Goal: Information Seeking & Learning: Check status

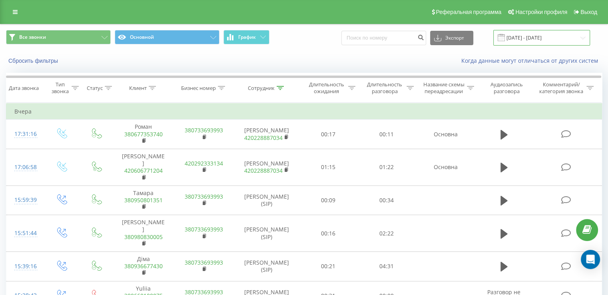
click at [532, 43] on input "[DATE] - [DATE]" at bounding box center [541, 38] width 97 height 16
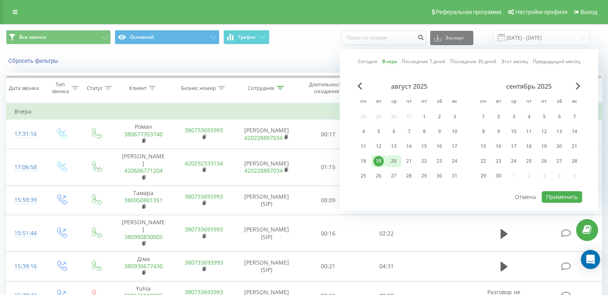
click at [390, 160] on div "20" at bounding box center [393, 161] width 10 height 10
click at [552, 194] on button "Применить" at bounding box center [562, 197] width 40 height 12
type input "[DATE] - [DATE]"
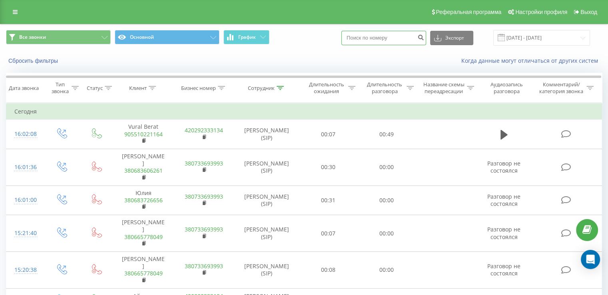
click at [374, 36] on input at bounding box center [383, 38] width 85 height 14
paste input "380683726656"
type input "380683726656"
click at [424, 36] on icon "submit" at bounding box center [420, 36] width 7 height 5
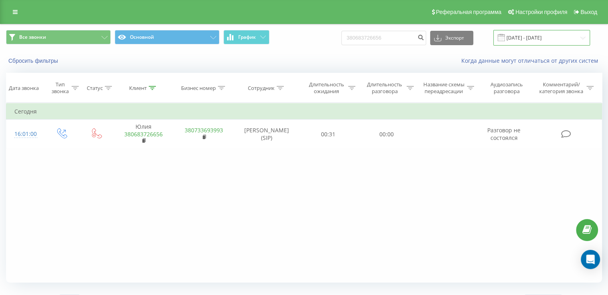
click at [536, 38] on input "20.05.2025 - 20.08.2025" at bounding box center [541, 38] width 97 height 16
click at [406, 38] on input "380683726656" at bounding box center [383, 38] width 85 height 14
type input "3"
click at [282, 86] on icon at bounding box center [280, 88] width 7 height 4
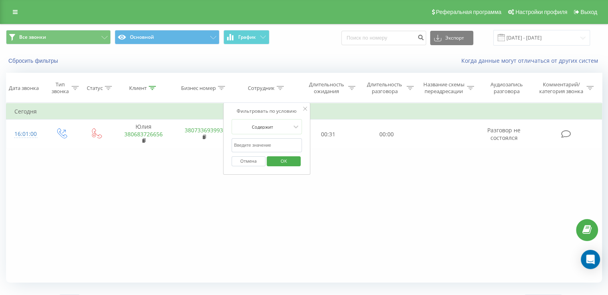
click at [259, 145] on input "text" at bounding box center [266, 145] width 70 height 14
type input "[PERSON_NAME]"
click at [281, 160] on span "OK" at bounding box center [284, 161] width 22 height 12
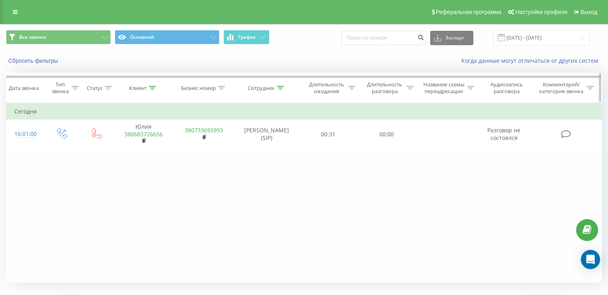
click at [151, 91] on div at bounding box center [152, 88] width 7 height 7
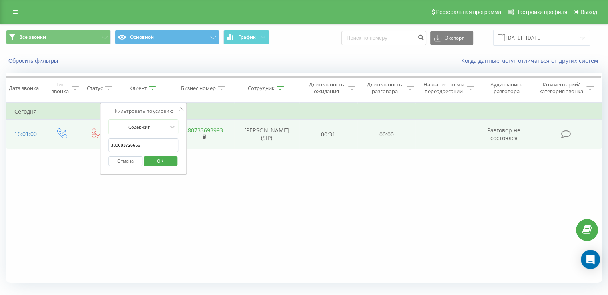
drag, startPoint x: 142, startPoint y: 143, endPoint x: 64, endPoint y: 133, distance: 78.6
click at [64, 133] on table "Фильтровать по условию Равно Введите значение Отмена OK Фильтровать по условию …" at bounding box center [304, 126] width 596 height 46
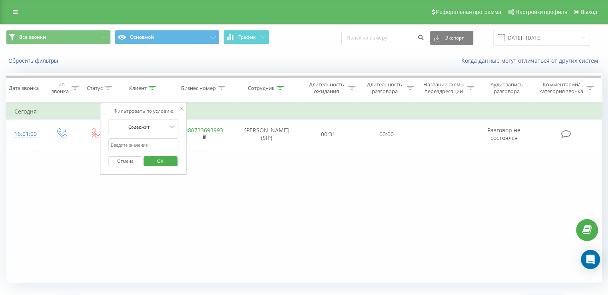
click at [167, 160] on span "OK" at bounding box center [160, 161] width 22 height 12
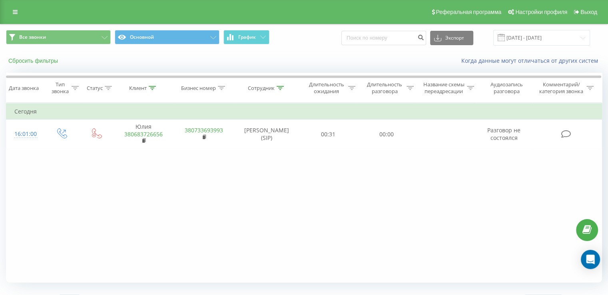
click at [40, 62] on button "Сбросить фильтры" at bounding box center [34, 60] width 56 height 7
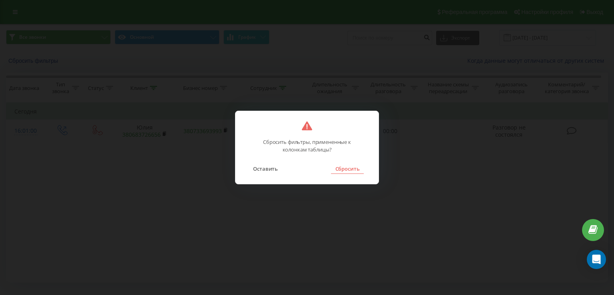
click at [356, 165] on button "Сбросить" at bounding box center [347, 168] width 32 height 10
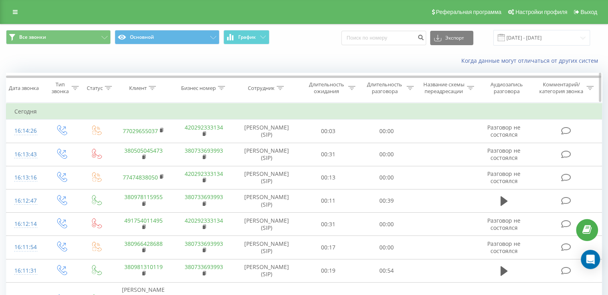
click at [153, 85] on div at bounding box center [152, 88] width 7 height 7
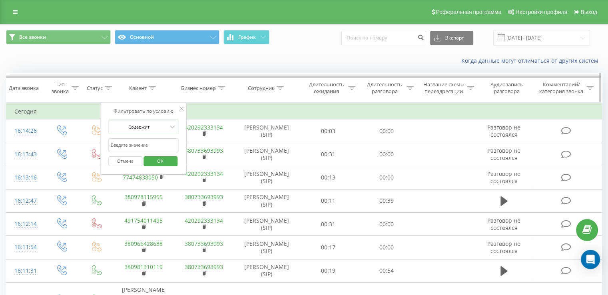
click at [283, 87] on icon at bounding box center [280, 88] width 7 height 4
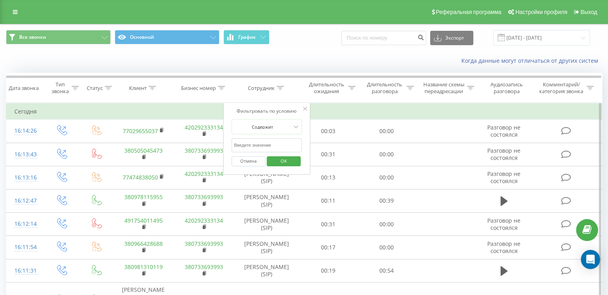
click at [246, 146] on input "text" at bounding box center [266, 145] width 70 height 14
type input "[PERSON_NAME]"
click at [291, 160] on span "OK" at bounding box center [284, 161] width 22 height 12
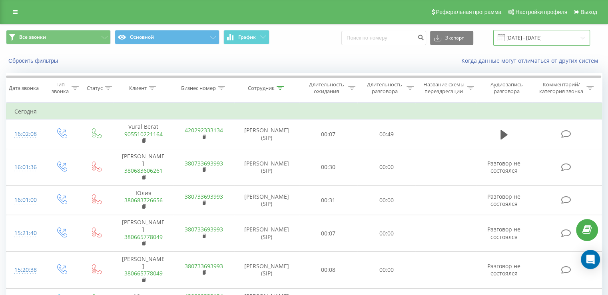
click at [531, 39] on input "20.05.2025 - 20.08.2025" at bounding box center [541, 38] width 97 height 16
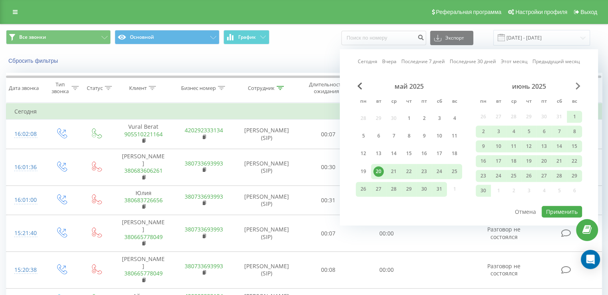
click at [579, 86] on span "Next Month" at bounding box center [577, 85] width 5 height 7
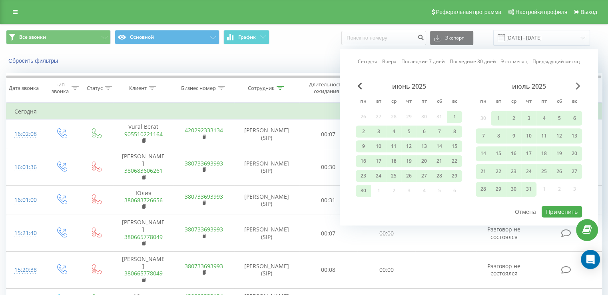
click at [579, 86] on span "Next Month" at bounding box center [577, 85] width 5 height 7
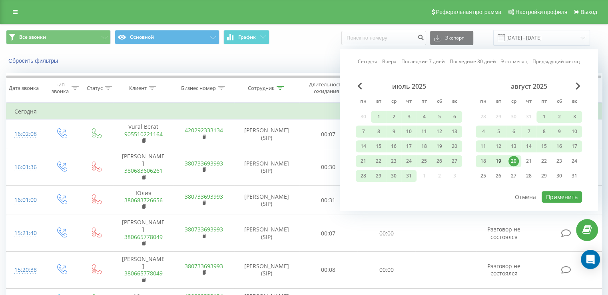
click at [496, 159] on div "19" at bounding box center [498, 161] width 10 height 10
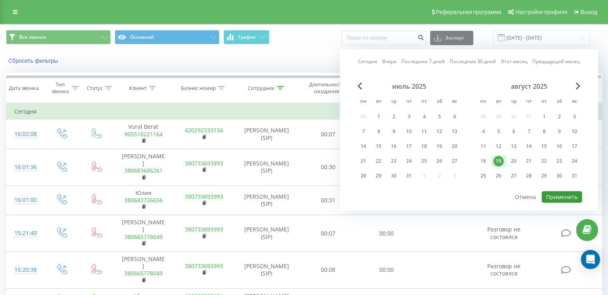
click at [558, 194] on button "Применить" at bounding box center [562, 197] width 40 height 12
type input "19.08.2025 - 19.08.2025"
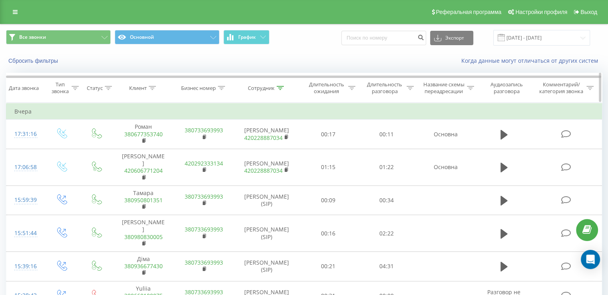
click at [282, 87] on icon at bounding box center [280, 88] width 7 height 4
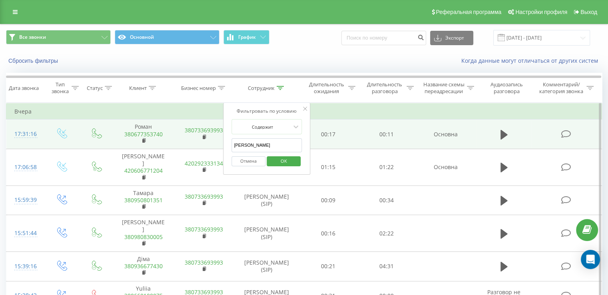
drag, startPoint x: 271, startPoint y: 144, endPoint x: 210, endPoint y: 147, distance: 61.7
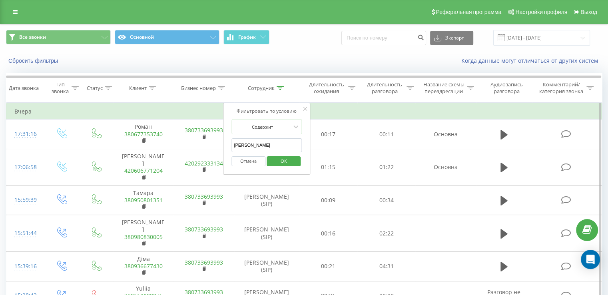
type input "Анна"
click at [284, 162] on span "OK" at bounding box center [284, 161] width 22 height 12
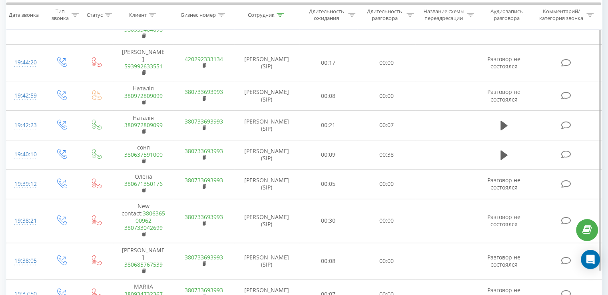
scroll to position [631, 0]
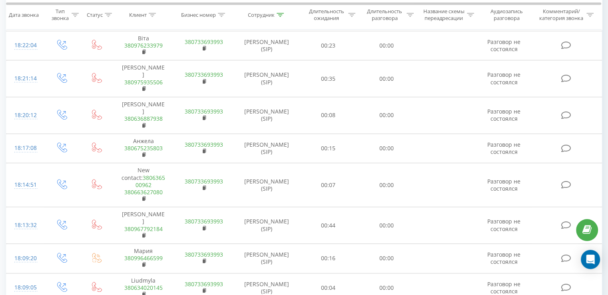
scroll to position [617, 0]
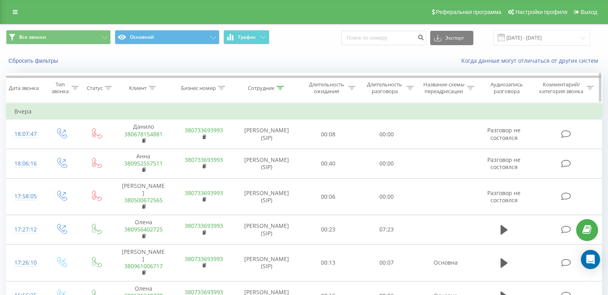
click at [278, 88] on icon at bounding box center [280, 88] width 7 height 4
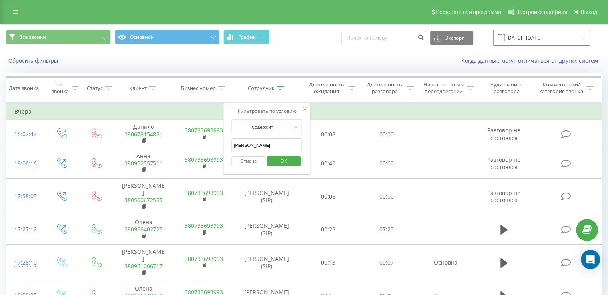
click at [529, 37] on input "19.08.2025 - 19.08.2025" at bounding box center [541, 38] width 97 height 16
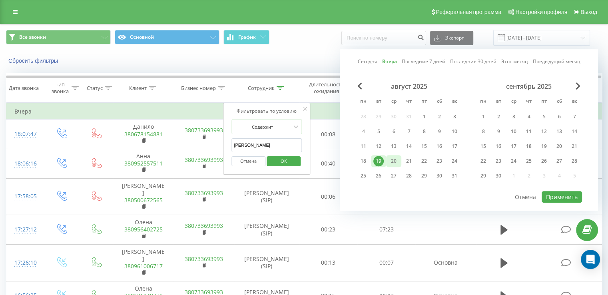
click at [397, 157] on div "20" at bounding box center [393, 161] width 10 height 10
click at [552, 195] on button "Применить" at bounding box center [562, 197] width 40 height 12
type input "[DATE] - [DATE]"
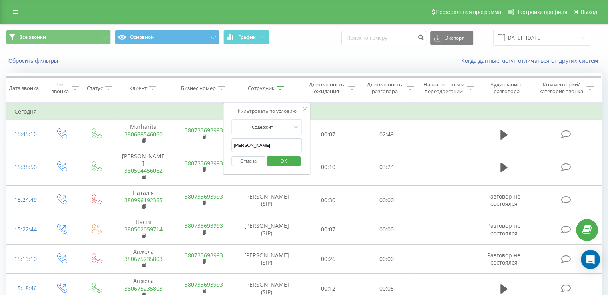
click at [312, 44] on div "Все звонки Основной График Экспорт .csv .xls .xlsx 20.08.2025 - 20.08.2025" at bounding box center [304, 38] width 596 height 16
click at [285, 157] on span "OK" at bounding box center [284, 161] width 22 height 12
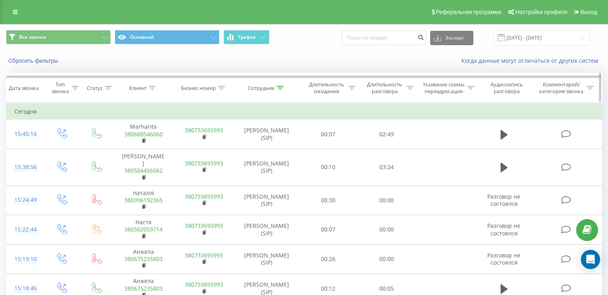
click at [283, 86] on icon at bounding box center [280, 88] width 7 height 4
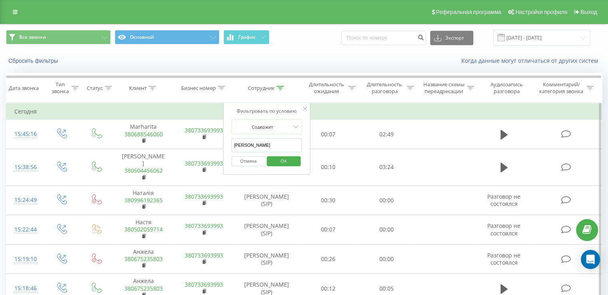
click at [264, 145] on input "Анна" at bounding box center [266, 145] width 70 height 14
type input "А"
type input "[PERSON_NAME]"
click at [285, 159] on span "OK" at bounding box center [284, 161] width 22 height 12
